Goal: Transaction & Acquisition: Purchase product/service

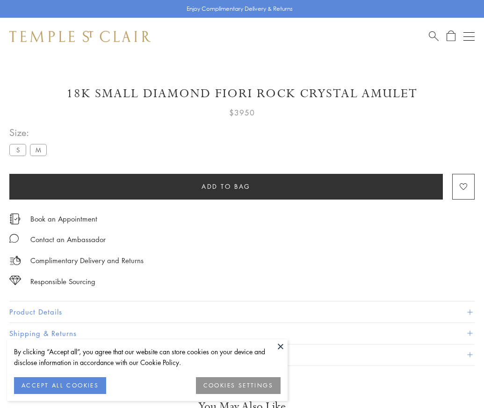
click at [226, 186] on span "Add to bag" at bounding box center [225, 186] width 49 height 10
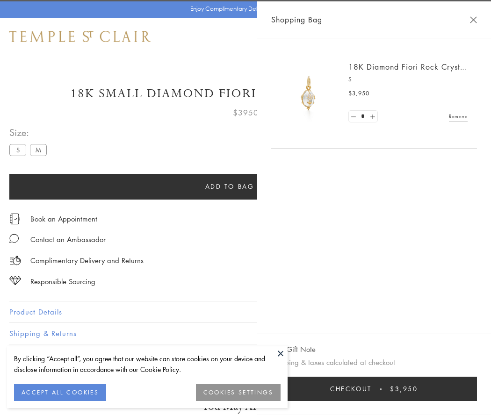
click at [477, 389] on button "Checkout $3,950" at bounding box center [374, 389] width 206 height 24
